Goal: Task Accomplishment & Management: Use online tool/utility

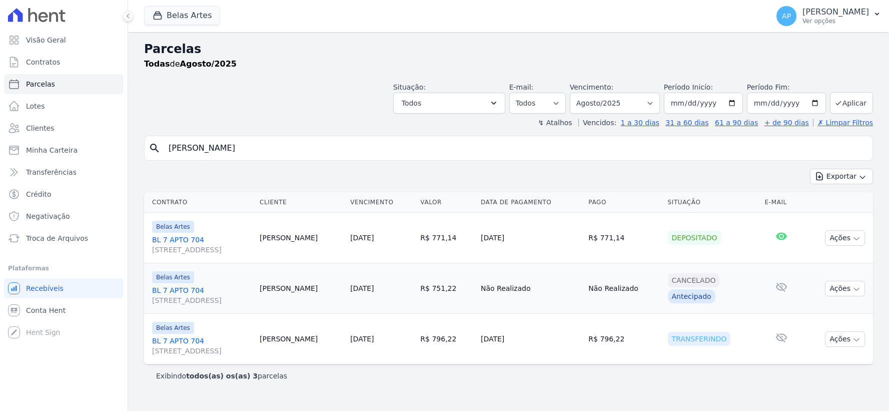
select select
drag, startPoint x: 285, startPoint y: 153, endPoint x: 82, endPoint y: 138, distance: 203.6
click at [77, 138] on div "Visão Geral Contratos [GEOGRAPHIC_DATA] Lotes Clientes Minha Carteira Transferê…" at bounding box center [444, 205] width 889 height 411
paste input "[PERSON_NAME]"
type input "[PERSON_NAME]"
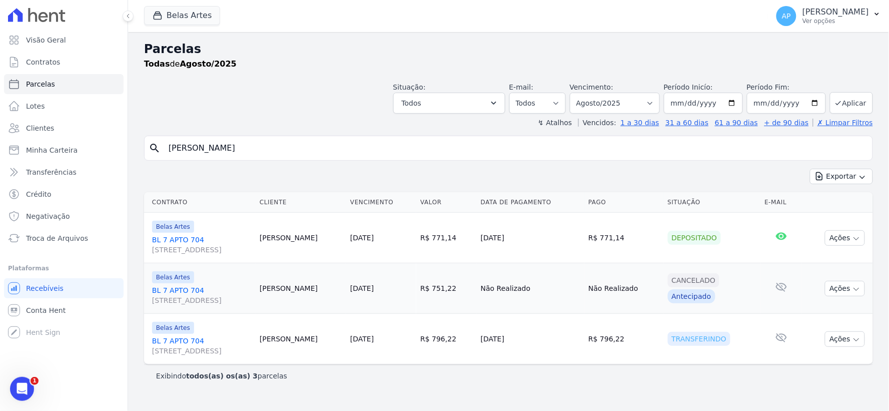
select select
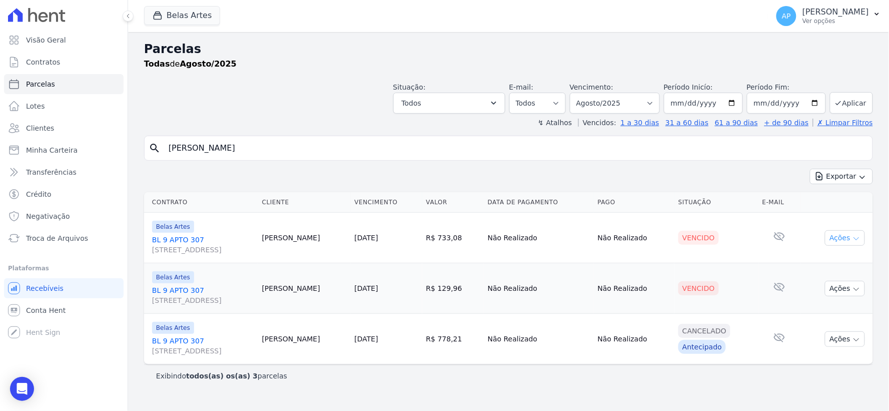
click at [839, 233] on button "Ações" at bounding box center [845, 238] width 40 height 16
click at [811, 258] on link "Ver boleto" at bounding box center [841, 261] width 96 height 19
click at [723, 302] on td "Vencido" at bounding box center [716, 288] width 84 height 51
click at [872, 290] on td "Ações Ver boleto [GEOGRAPHIC_DATA] Antecipação não disponível Enviar whatsapp R…" at bounding box center [836, 288] width 73 height 51
click at [850, 288] on button "Ações" at bounding box center [845, 289] width 40 height 16
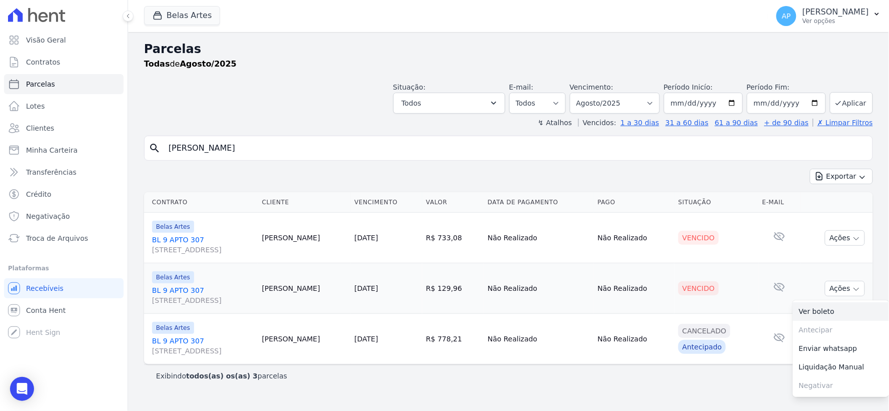
click at [834, 314] on link "Ver boleto" at bounding box center [841, 311] width 96 height 19
